Goal: Task Accomplishment & Management: Use online tool/utility

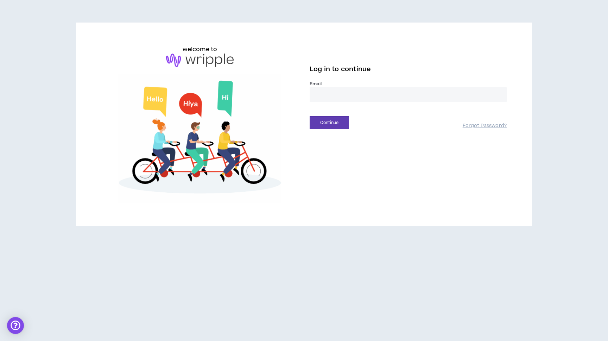
click at [343, 98] on input "email" at bounding box center [408, 94] width 197 height 15
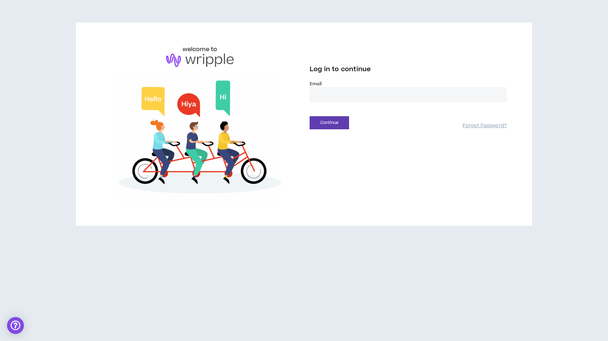
type input "**********"
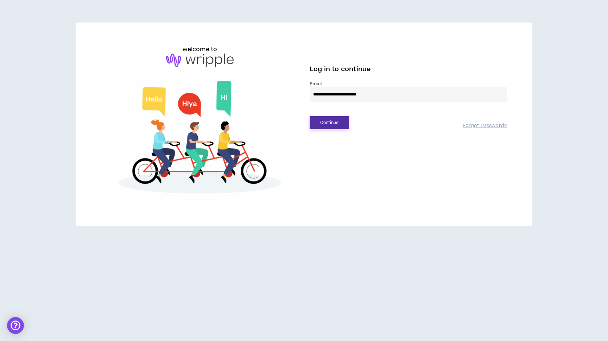
click at [343, 121] on button "Continue" at bounding box center [329, 122] width 39 height 13
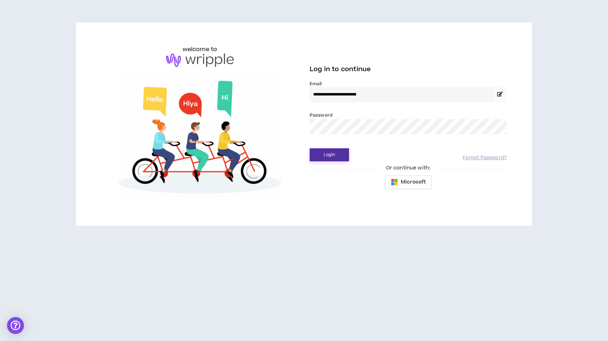
click at [331, 150] on button "Login" at bounding box center [329, 154] width 39 height 13
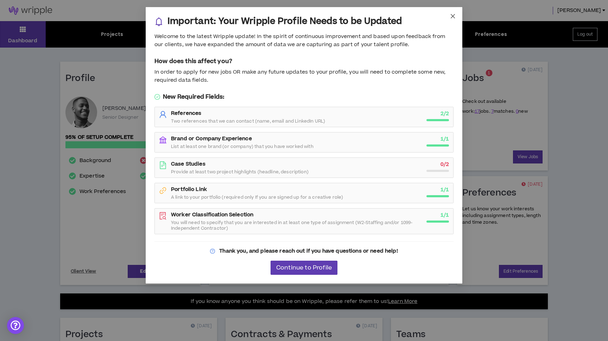
click at [450, 19] on icon "close" at bounding box center [453, 16] width 6 height 6
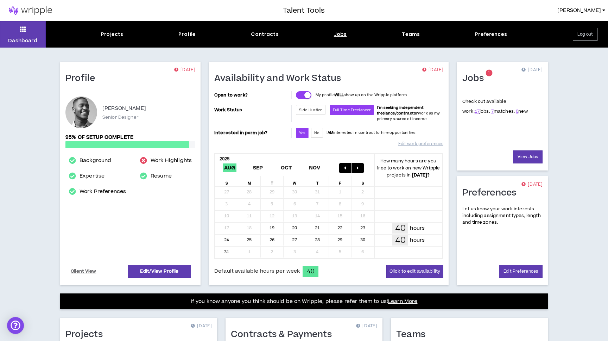
click at [340, 31] on div "Jobs" at bounding box center [340, 34] width 13 height 7
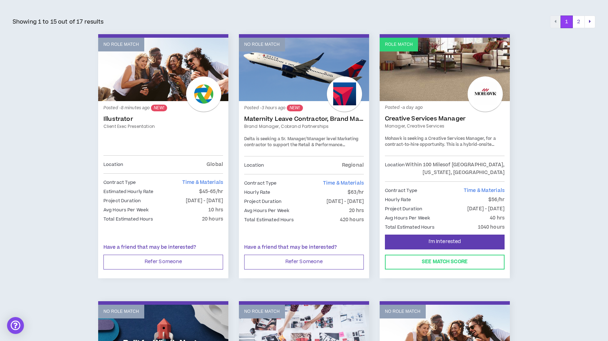
scroll to position [105, 0]
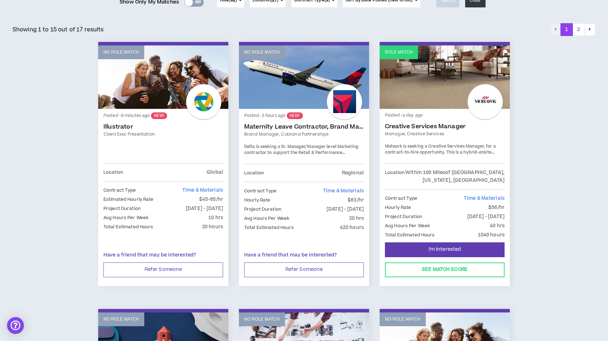
click at [281, 128] on link "Maternity Leave Contractor, Brand Marketing Manager (Cobrand Partnerships)" at bounding box center [304, 126] width 120 height 7
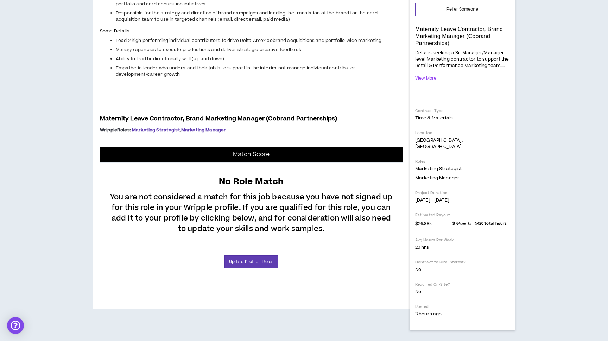
scroll to position [267, 0]
click at [163, 234] on p "You are not considered a match for this job because you have not signed up for …" at bounding box center [251, 211] width 289 height 46
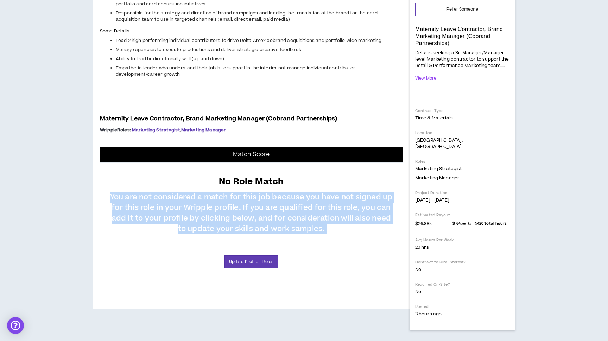
click at [163, 234] on p "You are not considered a match for this job because you have not signed up for …" at bounding box center [251, 211] width 289 height 46
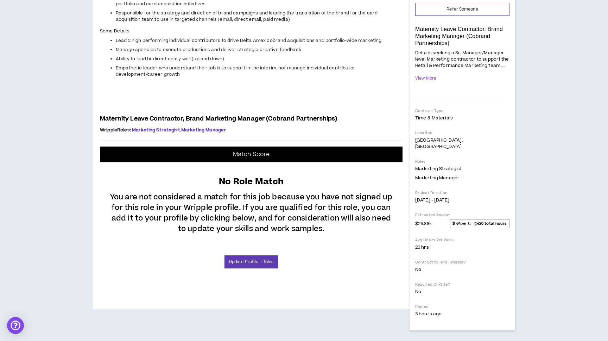
scroll to position [0, 0]
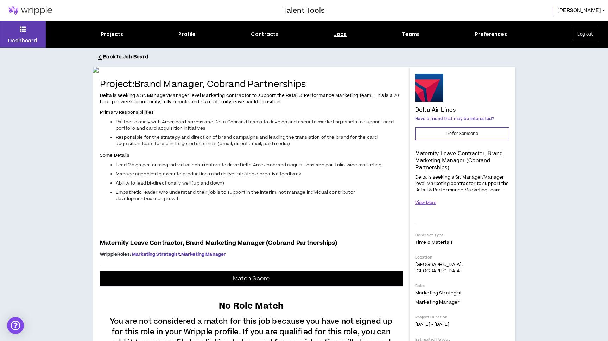
click at [117, 57] on button "Back to Job Board" at bounding box center [309, 57] width 422 height 12
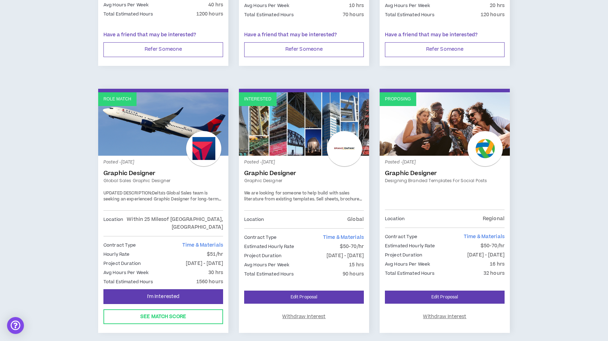
scroll to position [585, 0]
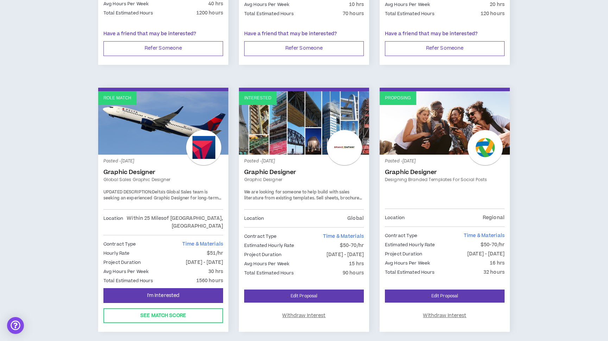
click at [130, 171] on link "Graphic Designer" at bounding box center [163, 172] width 120 height 7
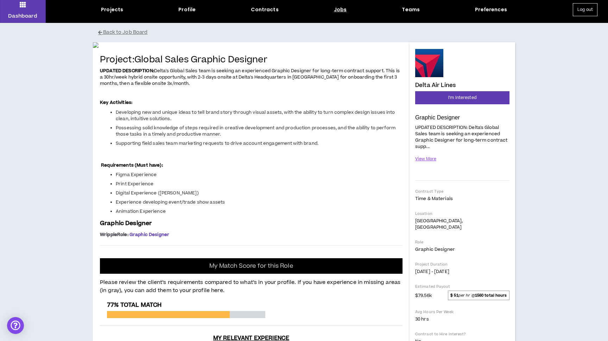
scroll to position [29, 0]
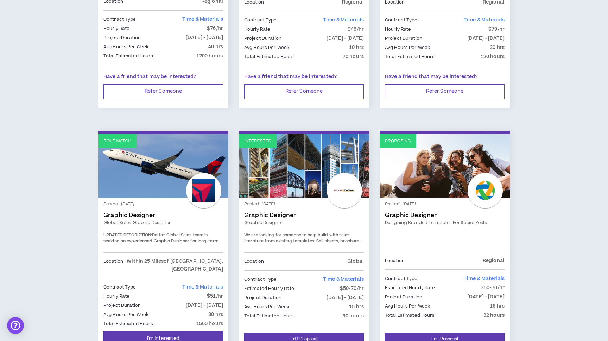
scroll to position [544, 0]
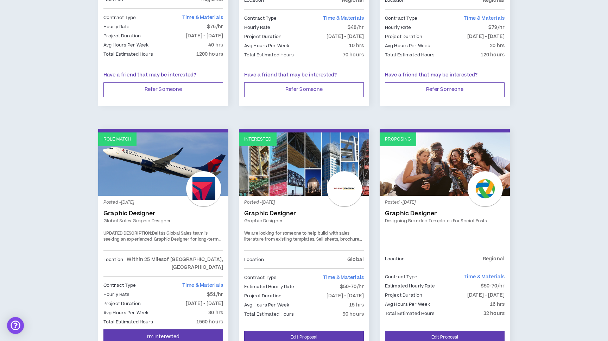
click at [268, 213] on link "Graphic Designer" at bounding box center [304, 213] width 120 height 7
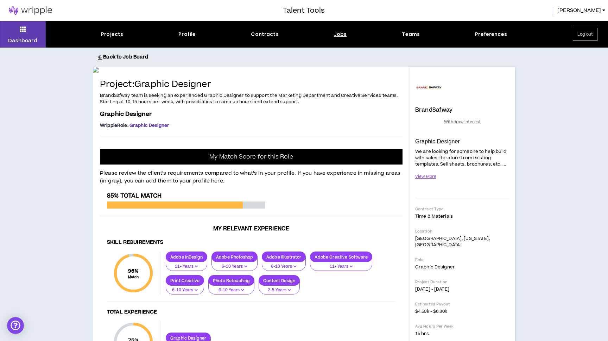
click at [109, 57] on button "Back to Job Board" at bounding box center [309, 57] width 422 height 12
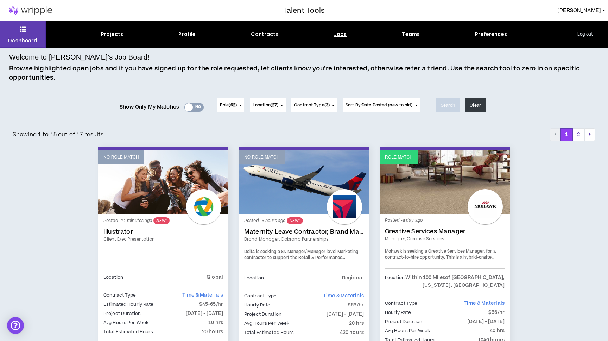
click at [266, 102] on span "Location ( 27 )" at bounding box center [266, 105] width 26 height 6
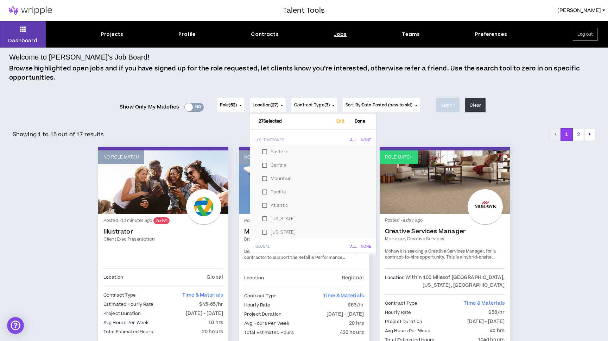
click at [328, 94] on div "Role ( 62 ) 62 Selected Edit Done Experience & Design All None Instructional De…" at bounding box center [318, 105] width 209 height 28
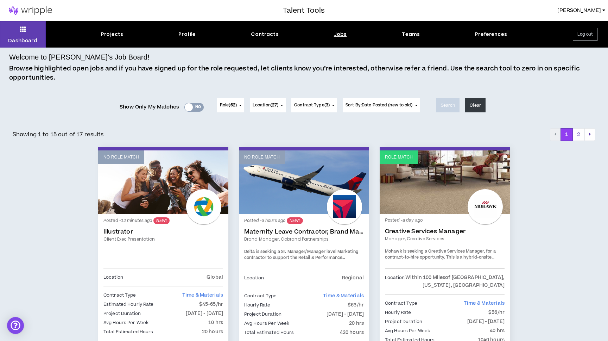
click at [328, 106] on span "3" at bounding box center [327, 105] width 2 height 6
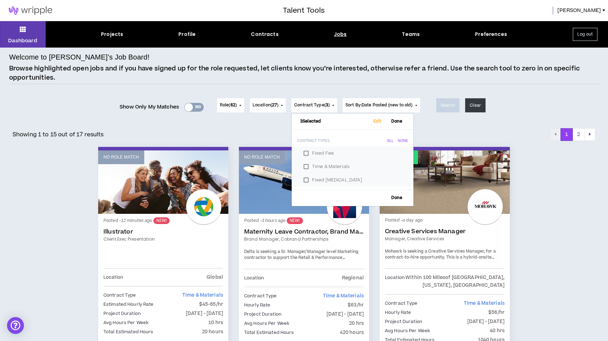
click at [328, 106] on span "3" at bounding box center [327, 105] width 2 height 6
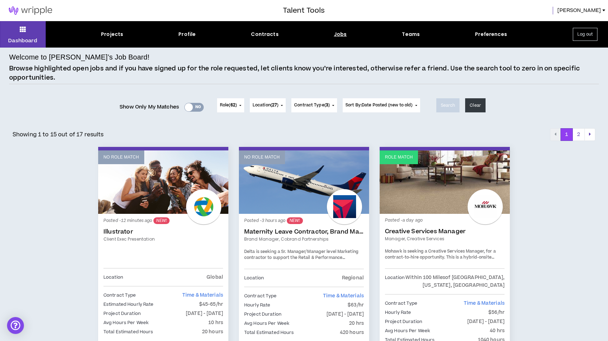
click at [194, 108] on div "Yes No" at bounding box center [193, 107] width 19 height 9
